Goal: Task Accomplishment & Management: Manage account settings

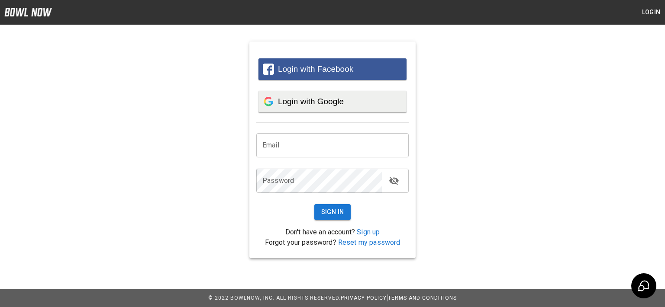
click at [304, 99] on span "Login with Google" at bounding box center [311, 101] width 66 height 9
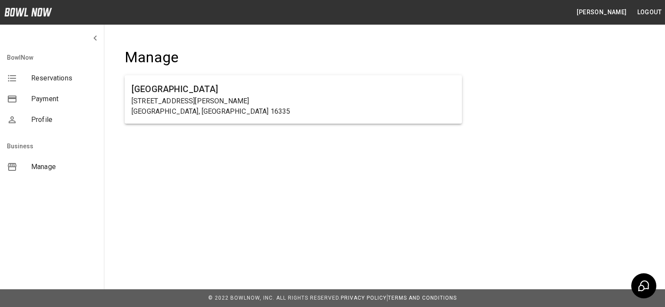
click at [135, 80] on div "[GEOGRAPHIC_DATA] [STREET_ADDRESS][PERSON_NAME]" at bounding box center [293, 99] width 337 height 48
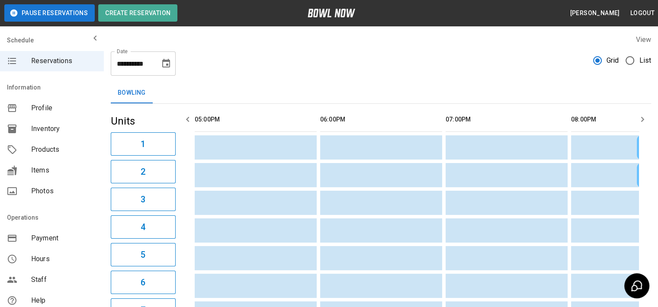
click at [644, 60] on span "List" at bounding box center [645, 60] width 12 height 10
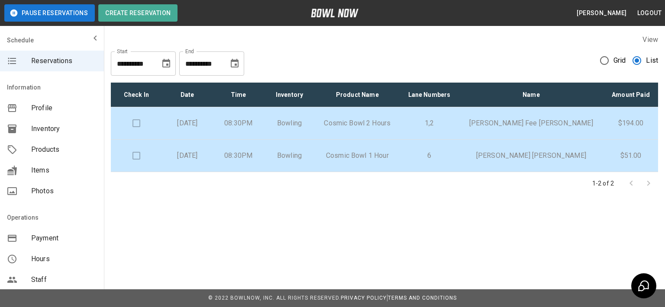
click at [165, 65] on icon "Choose date, selected date is Aug 15, 2025" at bounding box center [166, 63] width 10 height 10
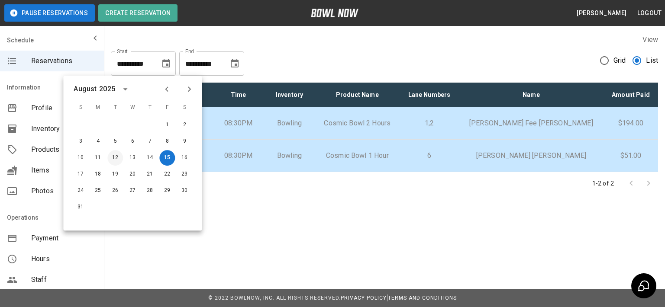
click at [113, 155] on button "12" at bounding box center [115, 158] width 16 height 16
type input "**********"
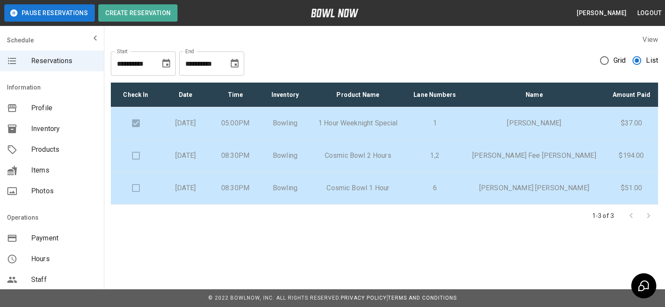
click at [256, 229] on div "**********" at bounding box center [384, 131] width 561 height 206
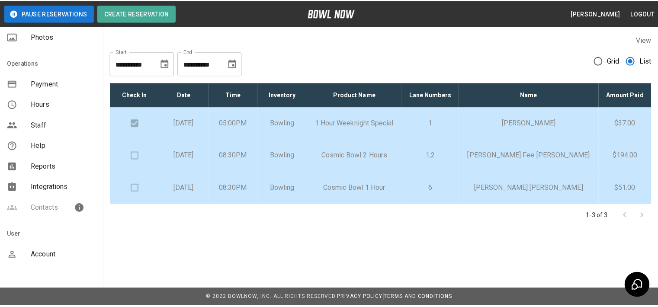
scroll to position [160, 0]
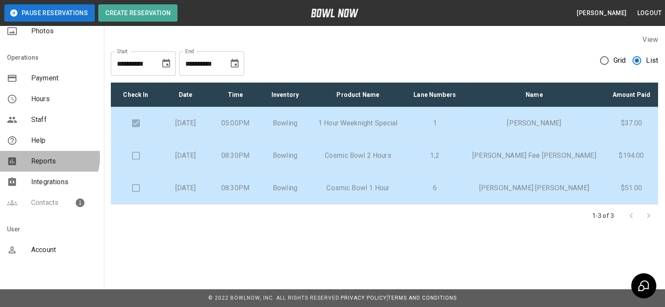
click at [45, 158] on span "Reports" at bounding box center [64, 161] width 66 height 10
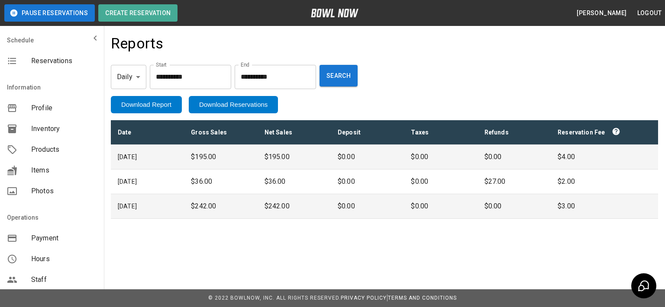
click at [191, 184] on p "$36.00" at bounding box center [220, 182] width 59 height 10
click at [228, 102] on button "Download Reservations" at bounding box center [233, 104] width 89 height 17
click at [155, 106] on button "Download Report" at bounding box center [146, 104] width 71 height 17
click at [280, 184] on p "$36.00" at bounding box center [293, 182] width 59 height 10
click at [216, 81] on input "**********" at bounding box center [190, 77] width 81 height 24
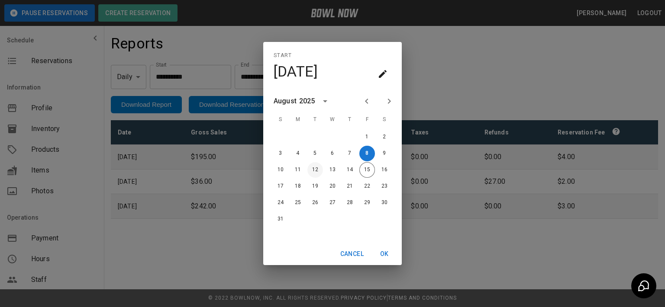
click at [316, 166] on button "12" at bounding box center [315, 170] width 16 height 16
type input "**********"
click at [316, 167] on button "12" at bounding box center [315, 170] width 16 height 16
click at [379, 255] on button "OK" at bounding box center [385, 254] width 28 height 16
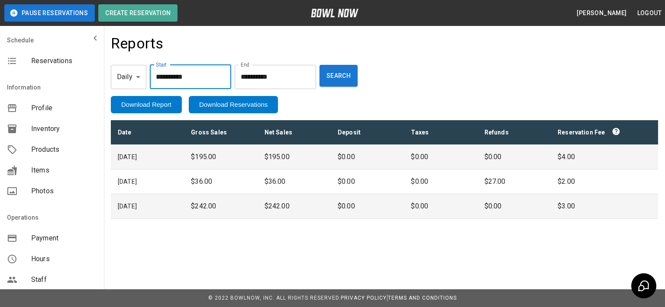
click at [303, 77] on input "**********" at bounding box center [275, 77] width 81 height 24
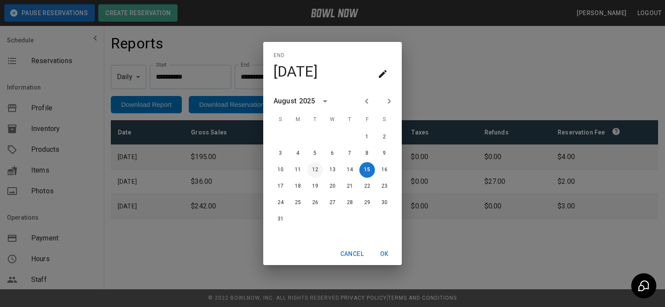
click at [314, 175] on button "12" at bounding box center [315, 170] width 16 height 16
type input "**********"
click at [379, 254] on button "OK" at bounding box center [385, 254] width 28 height 16
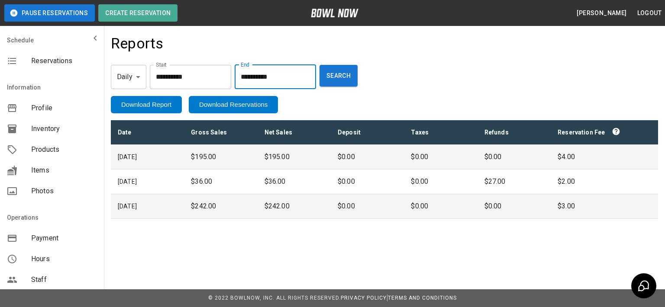
click at [353, 76] on button "Search" at bounding box center [338, 76] width 38 height 22
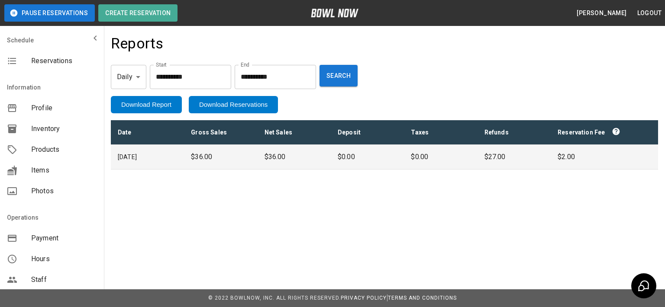
click at [299, 155] on p "$36.00" at bounding box center [293, 157] width 59 height 10
click at [255, 106] on button "Download Reservations" at bounding box center [233, 104] width 89 height 17
click at [46, 64] on span "Reservations" at bounding box center [64, 61] width 66 height 10
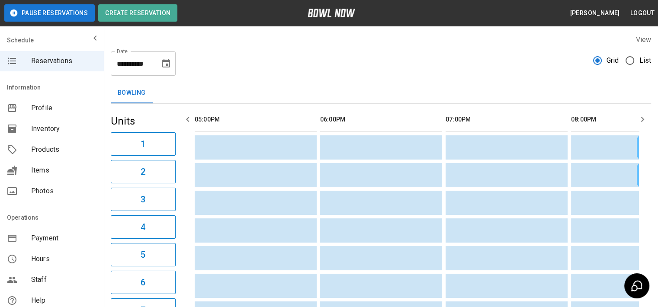
click at [166, 63] on icon "Choose date, selected date is Aug 15, 2025" at bounding box center [166, 63] width 10 height 10
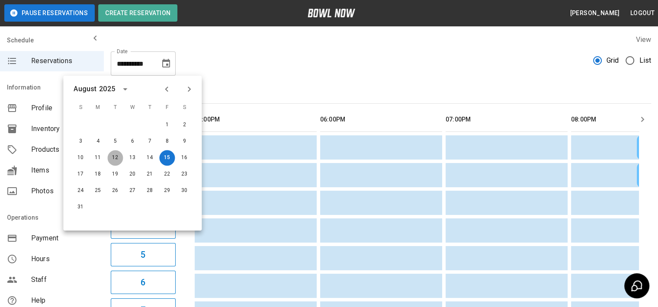
click at [110, 160] on button "12" at bounding box center [115, 158] width 16 height 16
type input "**********"
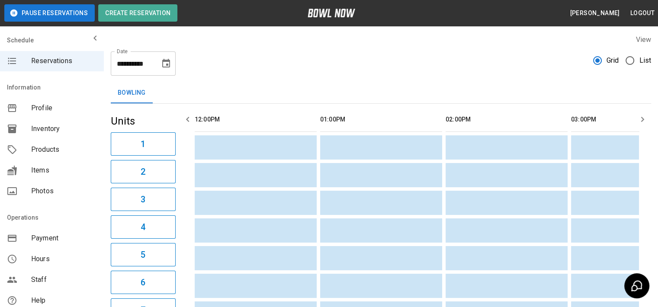
click at [645, 119] on icon "button" at bounding box center [643, 119] width 10 height 10
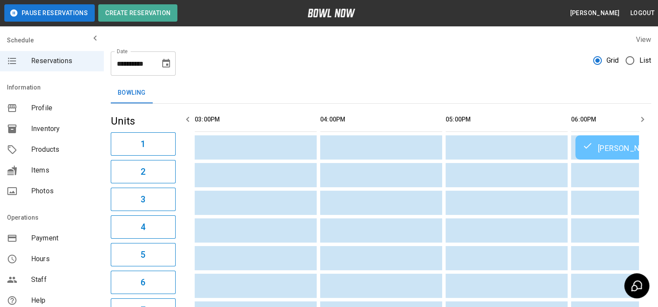
scroll to position [0, 377]
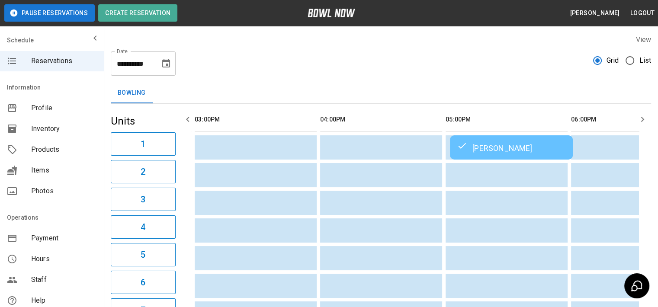
click at [645, 119] on icon "button" at bounding box center [643, 119] width 10 height 10
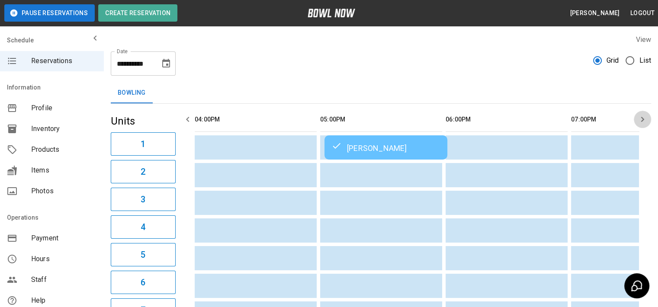
click at [645, 119] on icon "button" at bounding box center [643, 119] width 10 height 10
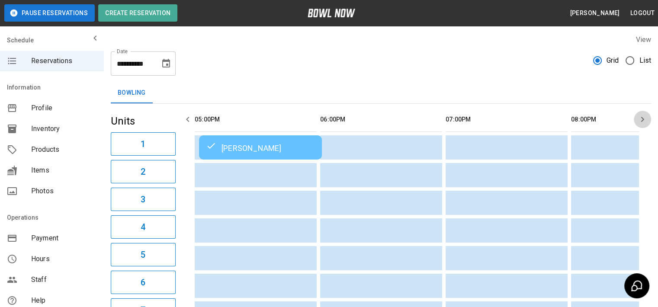
click at [645, 119] on icon "button" at bounding box center [643, 119] width 10 height 10
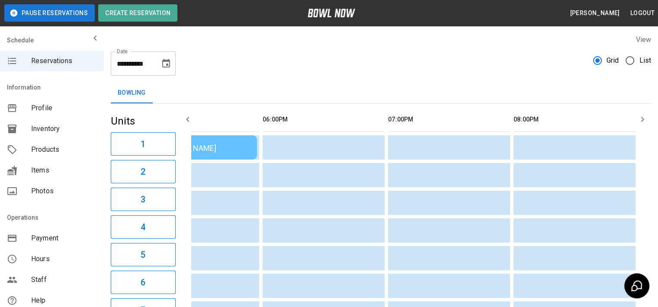
click at [645, 119] on icon "button" at bounding box center [643, 119] width 10 height 10
click at [34, 260] on span "Hours" at bounding box center [64, 259] width 66 height 10
